Goal: Task Accomplishment & Management: Manage account settings

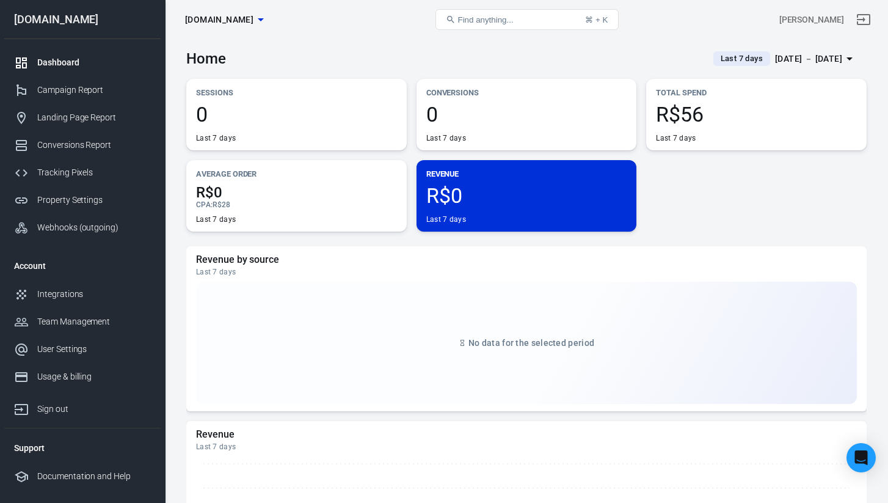
click at [689, 117] on span "R$56" at bounding box center [756, 114] width 201 height 21
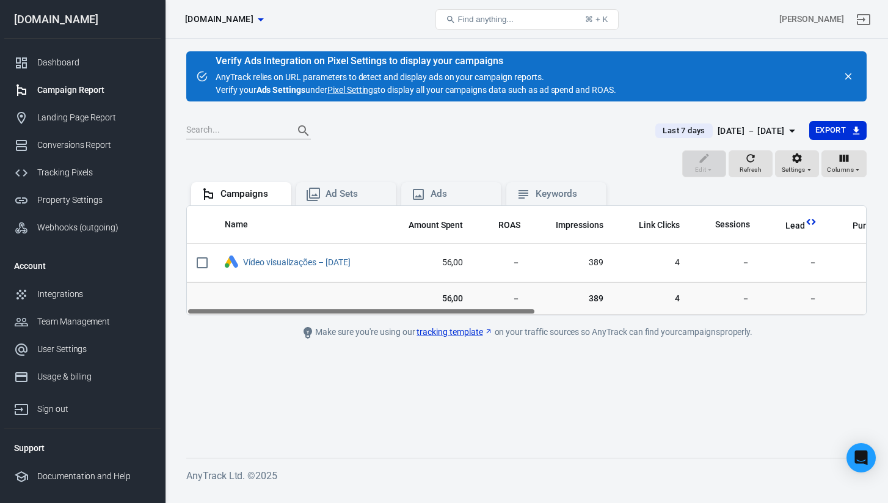
click at [466, 122] on div at bounding box center [413, 130] width 455 height 17
click at [67, 68] on div "Dashboard" at bounding box center [94, 62] width 114 height 13
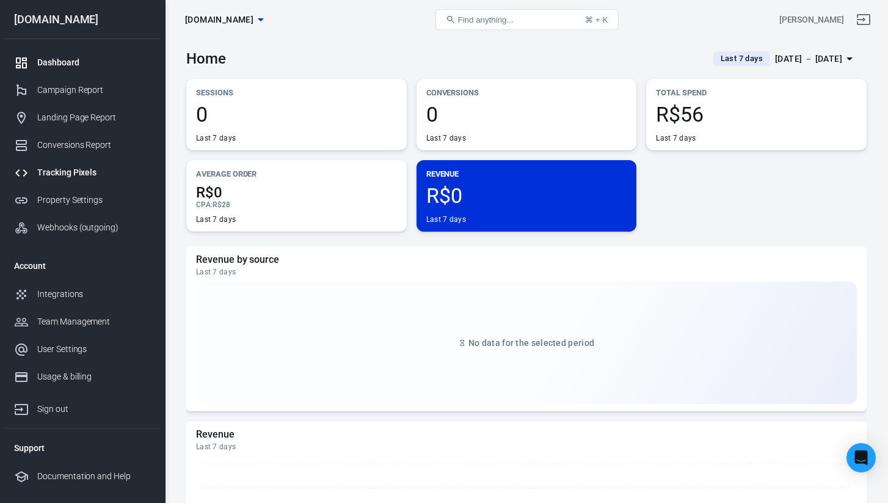
click at [81, 177] on div "Tracking Pixels" at bounding box center [94, 172] width 114 height 13
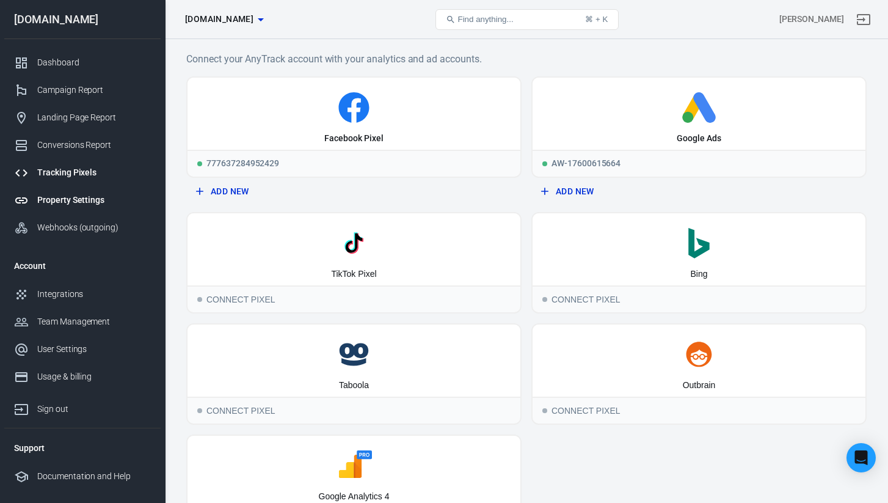
click at [94, 209] on link "Property Settings" at bounding box center [82, 199] width 156 height 27
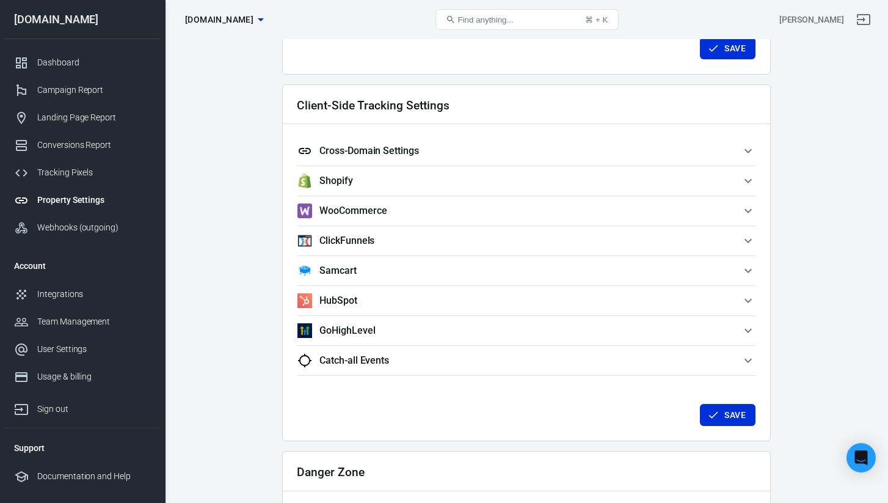
scroll to position [1025, 0]
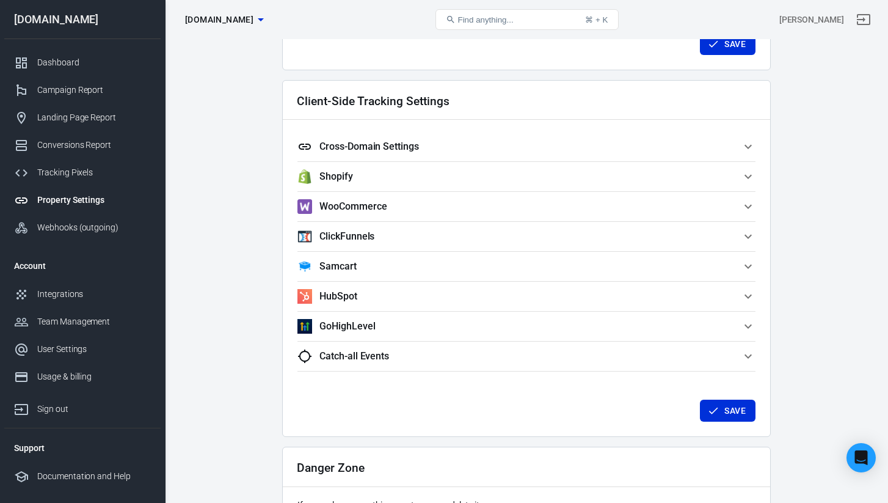
click at [374, 159] on button "Cross-Domain Settings" at bounding box center [527, 146] width 458 height 29
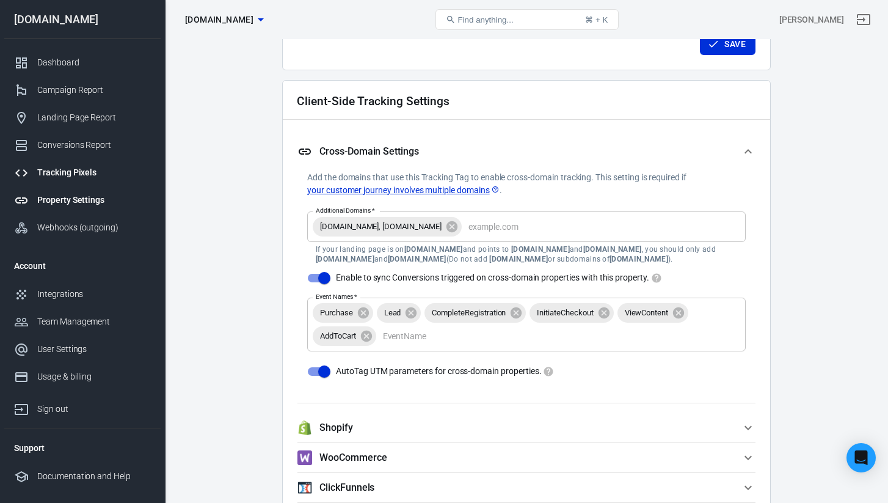
click at [67, 183] on link "Tracking Pixels" at bounding box center [82, 172] width 156 height 27
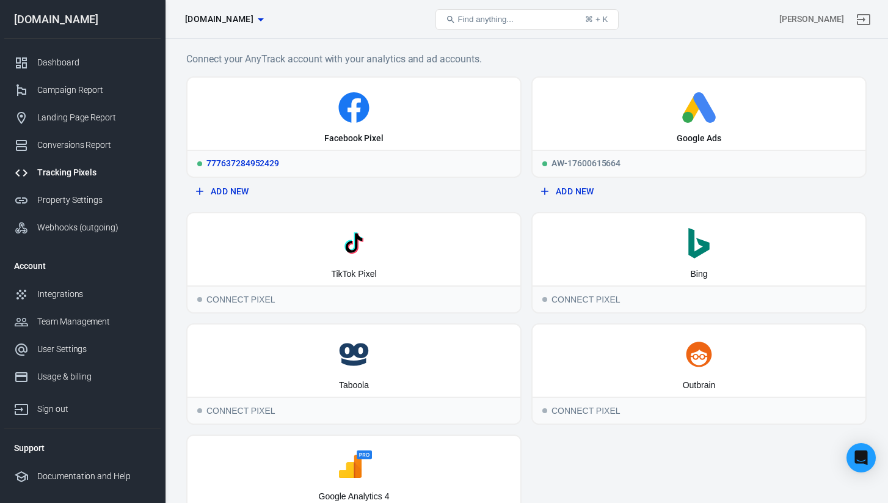
click at [281, 142] on div "Facebook Pixel" at bounding box center [354, 114] width 333 height 72
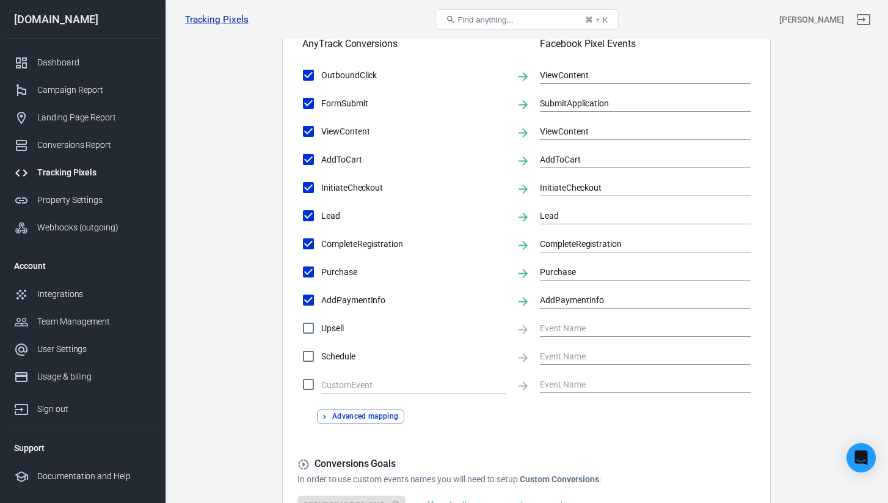
scroll to position [426, 0]
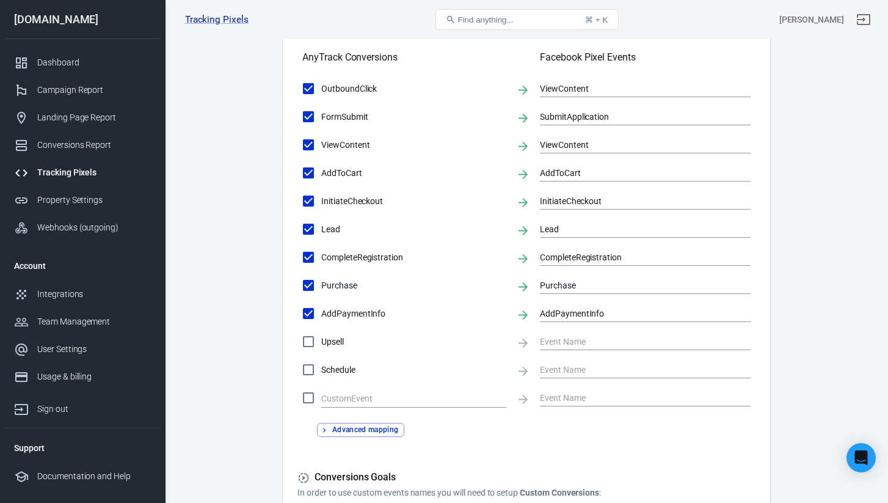
click at [193, 29] on div "Tracking Pixels Zura Home pixel 777637284952429, [DOMAIN_NAME]" at bounding box center [294, 19] width 228 height 29
click at [167, 172] on div "Conversions Ads Integration Settings Conversions Settings Account Connection Co…" at bounding box center [526, 132] width 723 height 1039
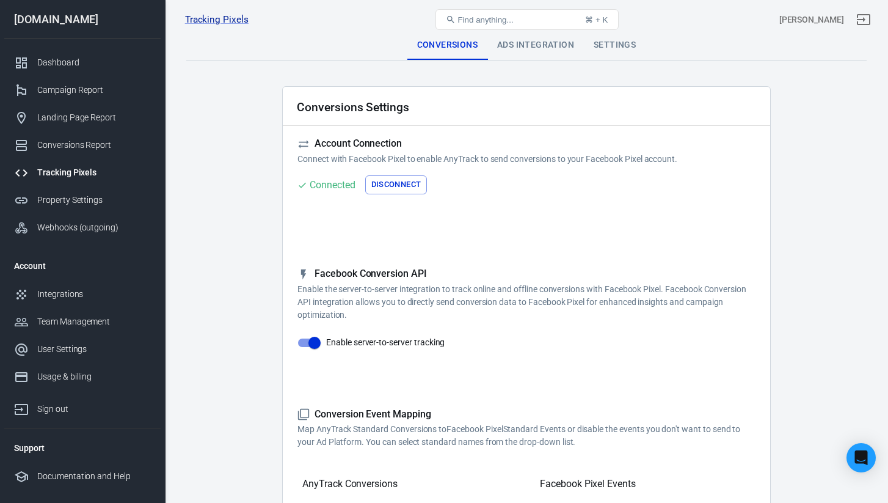
scroll to position [0, 0]
click at [604, 47] on div "Settings" at bounding box center [615, 45] width 62 height 29
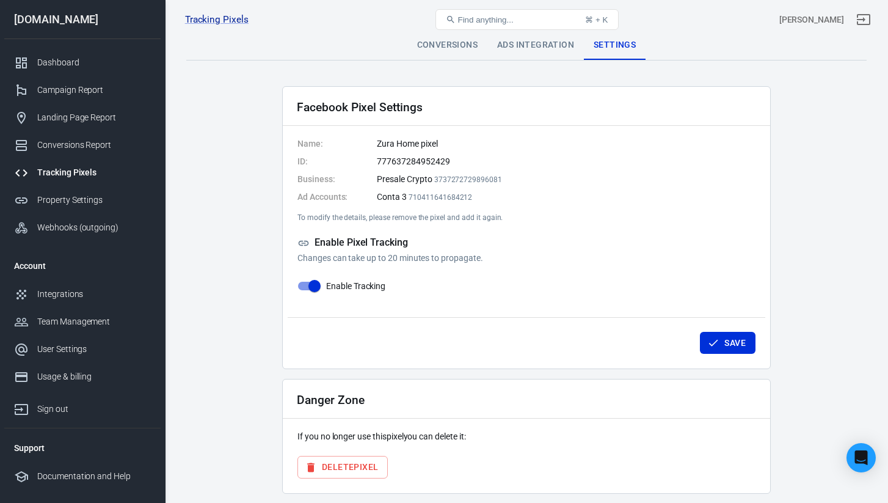
click at [519, 39] on div "Ads Integration" at bounding box center [536, 45] width 97 height 29
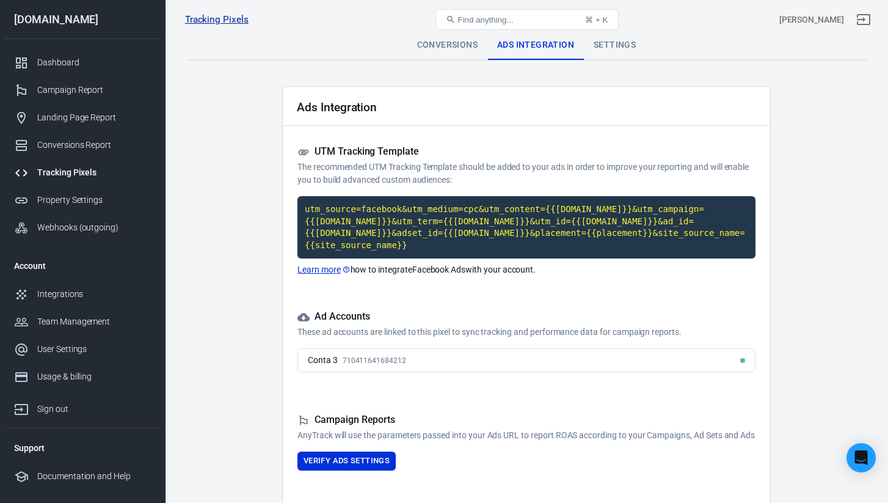
click at [216, 18] on link "Tracking Pixels" at bounding box center [217, 19] width 64 height 13
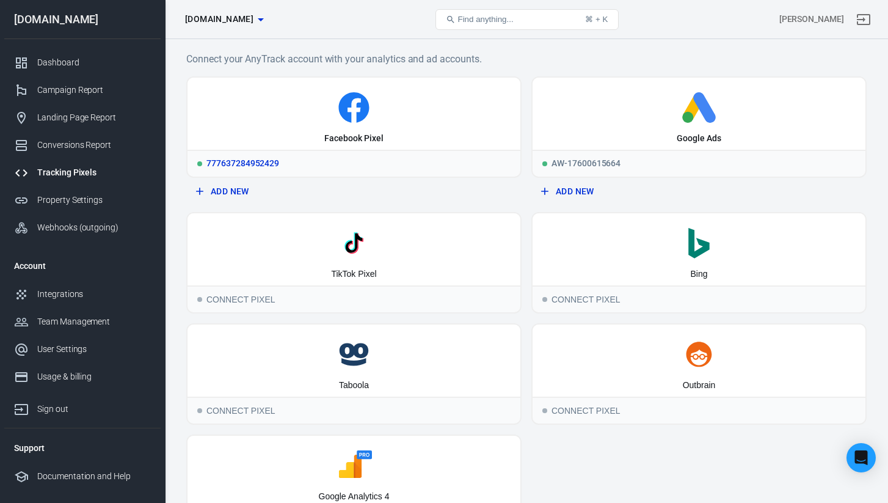
click at [427, 103] on icon at bounding box center [353, 107] width 323 height 31
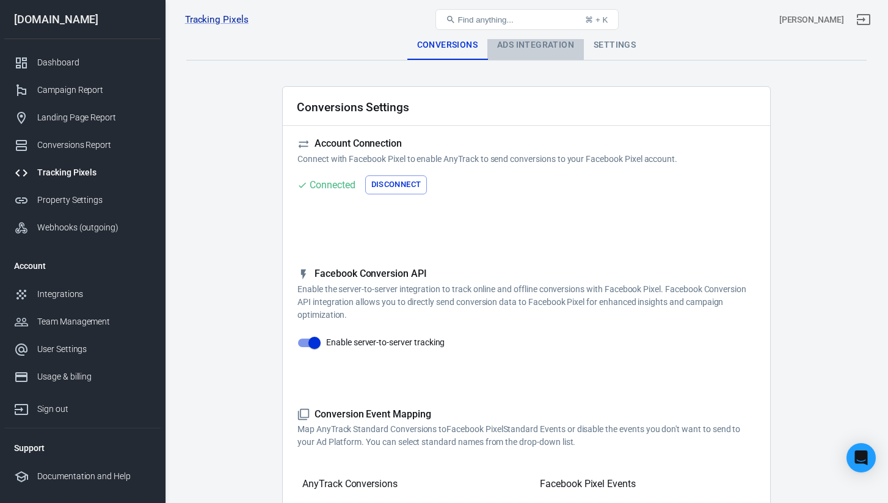
click at [510, 49] on div "Ads Integration" at bounding box center [536, 45] width 97 height 29
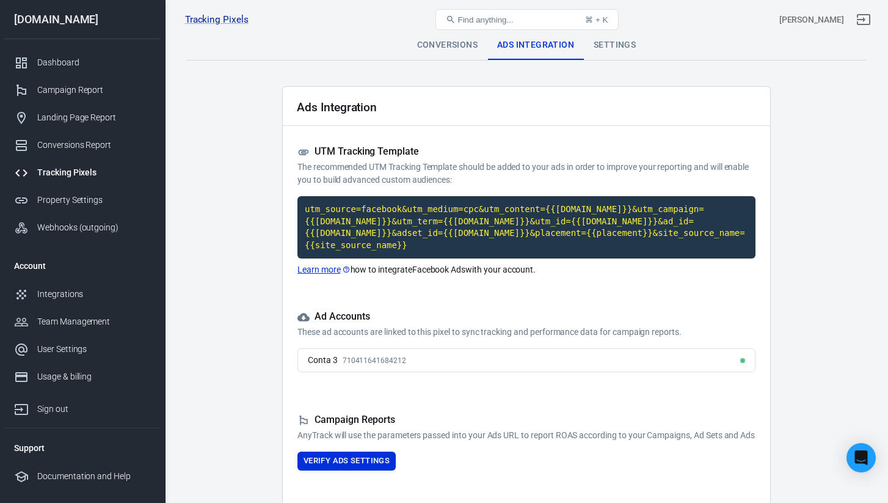
click at [606, 37] on div "Tracking Pixels Zura Home pixel 777637284952429, [DOMAIN_NAME] Find anything...…" at bounding box center [527, 19] width 723 height 39
click at [606, 43] on div "Settings" at bounding box center [615, 45] width 62 height 29
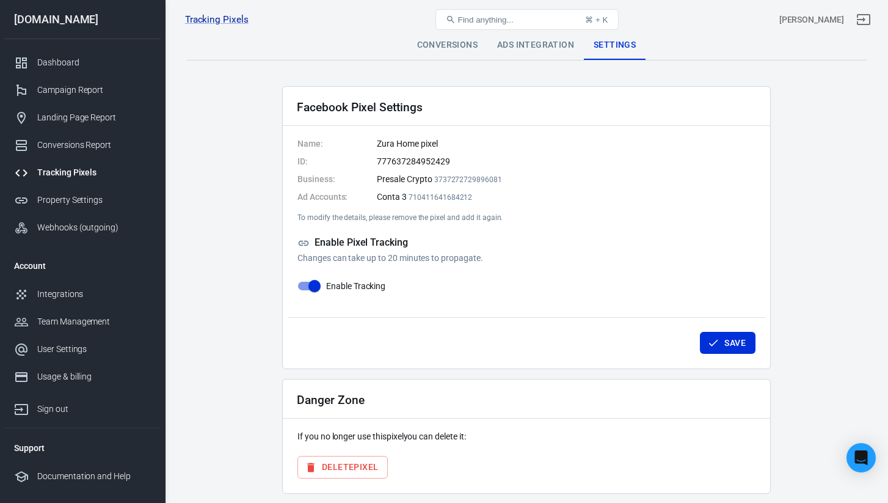
click at [95, 166] on link "Tracking Pixels" at bounding box center [82, 172] width 156 height 27
